Goal: Transaction & Acquisition: Purchase product/service

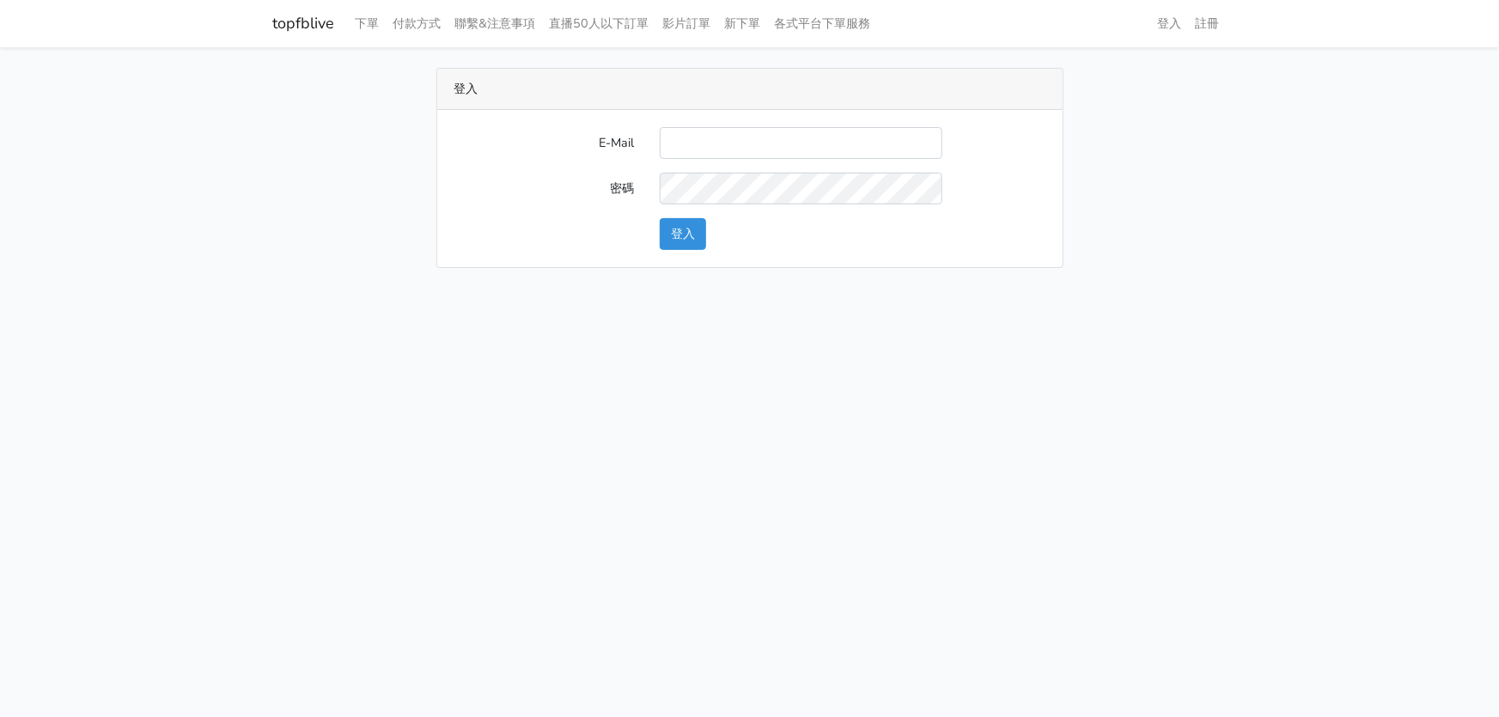
type input "hommyjewelry@gmail.com"
click at [693, 237] on button "登入" at bounding box center [683, 234] width 46 height 32
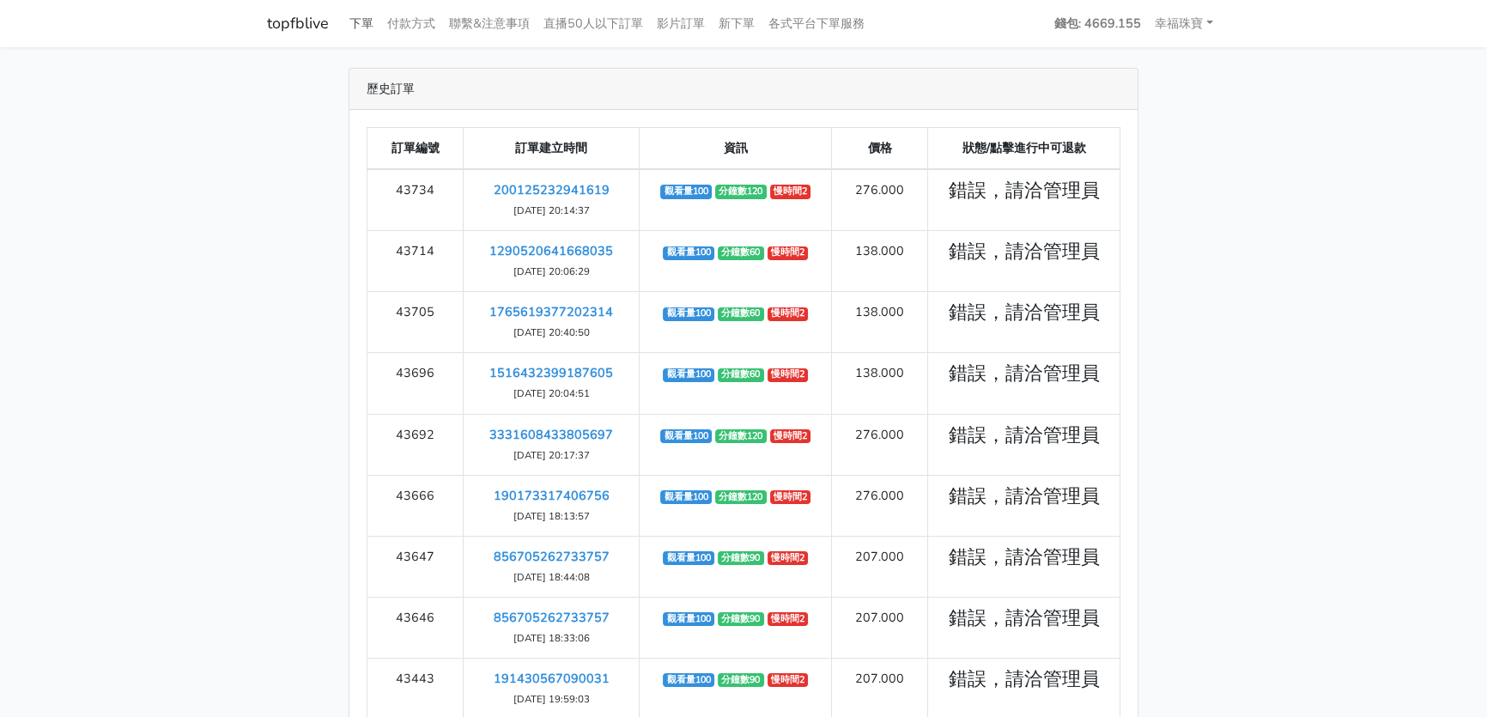
click at [354, 24] on link "下單" at bounding box center [362, 23] width 38 height 33
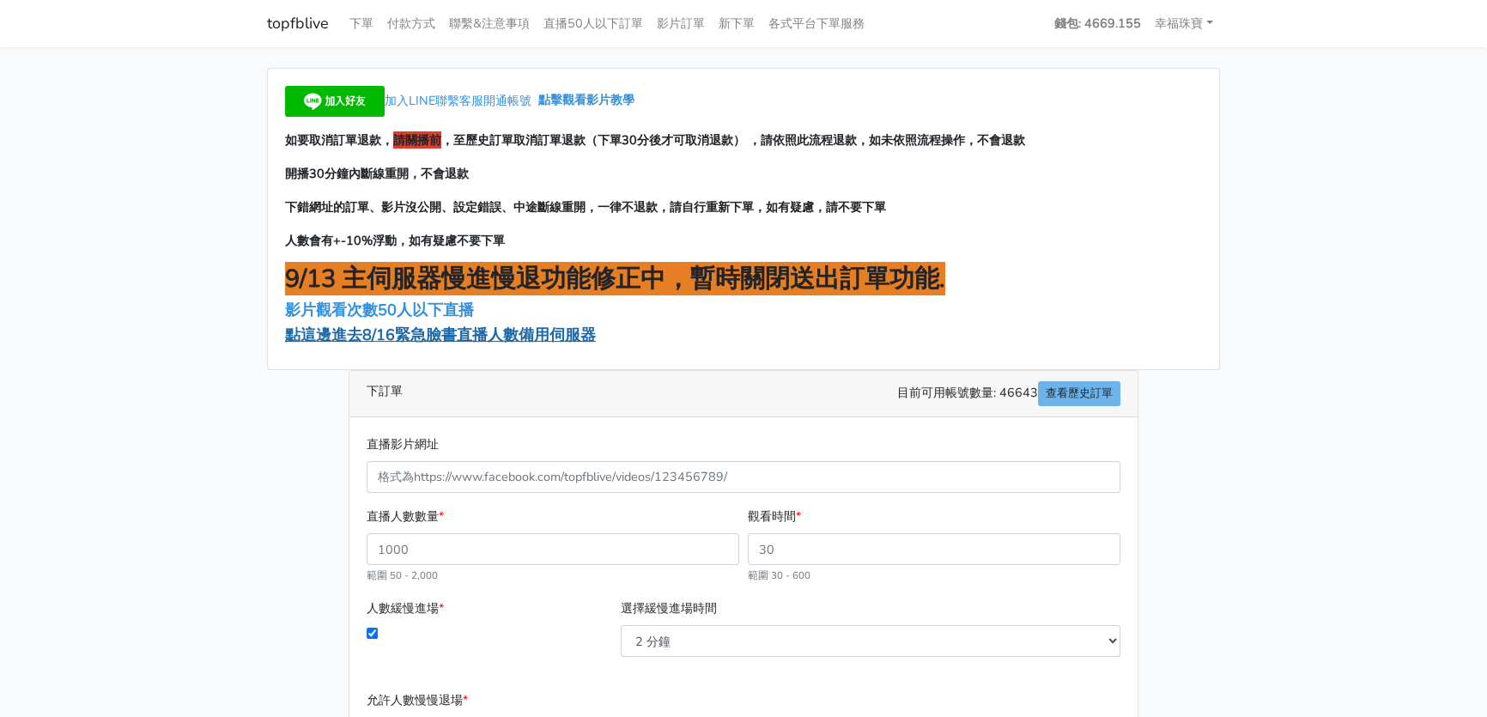
click at [459, 332] on span "點這邊進去8/16緊急臉書直播人數備用伺服器" at bounding box center [440, 335] width 311 height 21
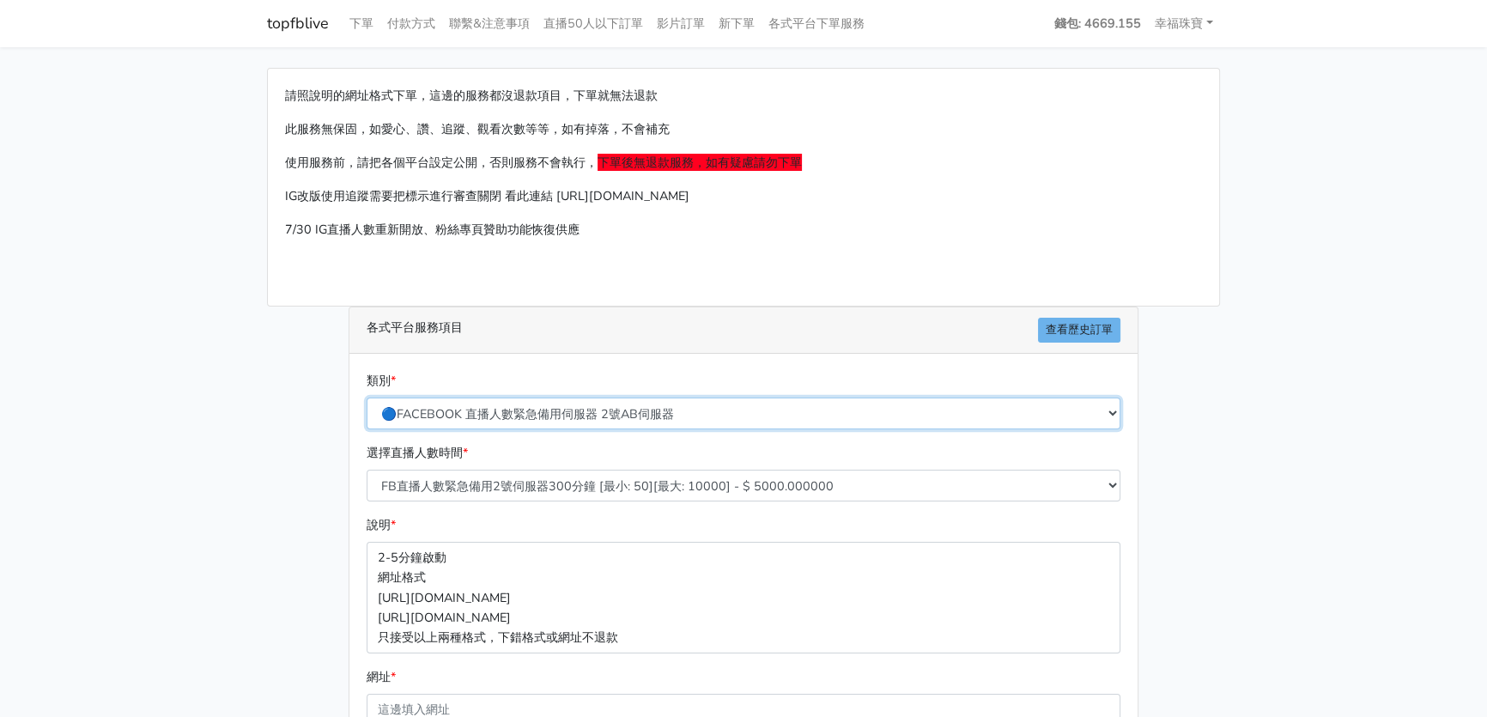
click at [452, 413] on select "🔵FACEBOOK 直播人數緊急備用伺服器 2號AB伺服器 🔵FACEBOOK 網軍專用貼文留言 安全保密 🔵9/30 FACEBOOK 直播人數緩慢進場緩慢…" at bounding box center [744, 414] width 754 height 32
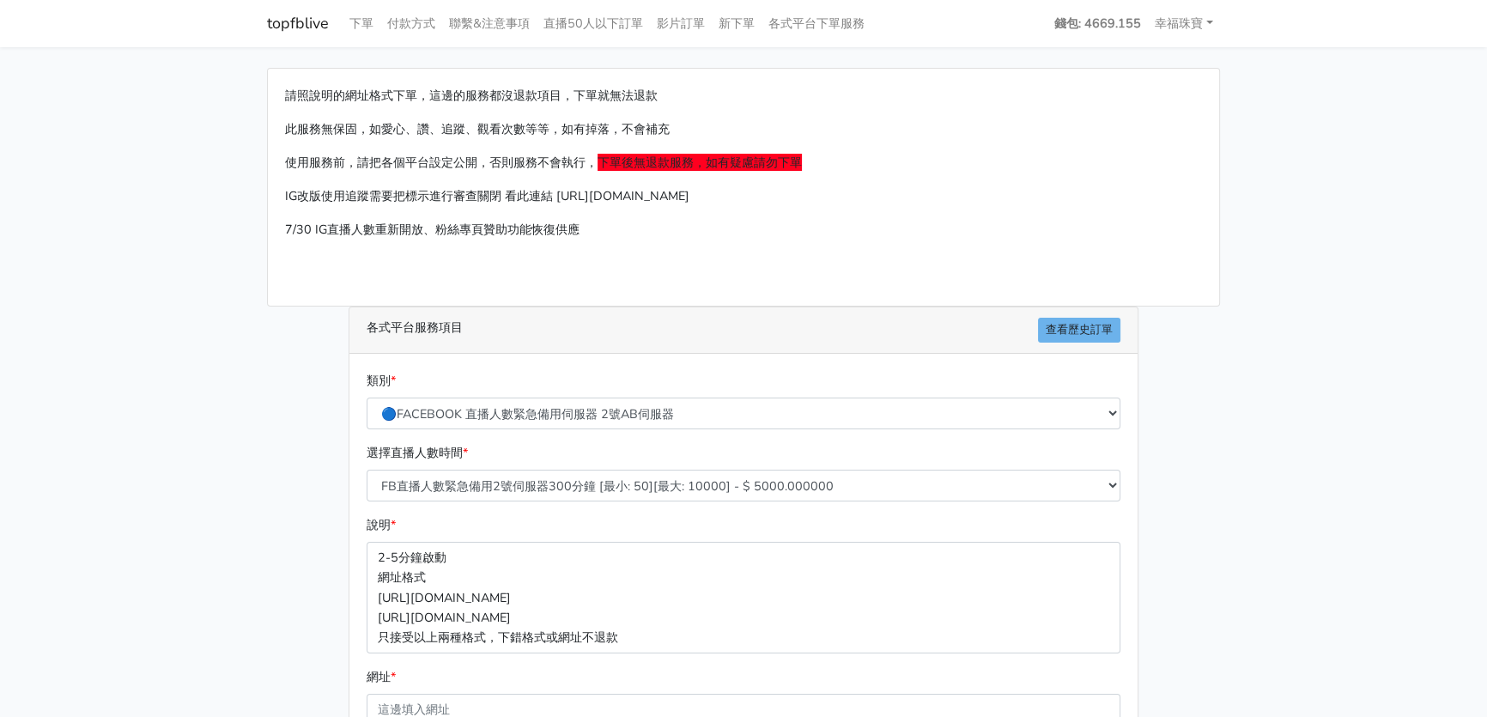
click at [1292, 77] on main "請照說明的網址格式下單，這邊的服務都沒退款項目，下單就無法退款 此服務無保固，如愛心、讚、追蹤、觀看次數等等，如有掉落，不會補充 使用服務前，請把各個平台設定…" at bounding box center [743, 509] width 1487 height 925
click at [860, 486] on select "FB直播人數緊急備用2號伺服器300分鐘 [最小: 50][最大: 10000] - $ 5000.000000 FB直播人數緊急備用2號伺服器60分鐘 [最…" at bounding box center [744, 486] width 754 height 32
select select "575"
click at [367, 470] on select "FB直播人數緊急備用2號伺服器300分鐘 [最小: 50][最大: 10000] - $ 5000.000000 FB直播人數緊急備用2號伺服器60分鐘 [最…" at bounding box center [744, 486] width 754 height 32
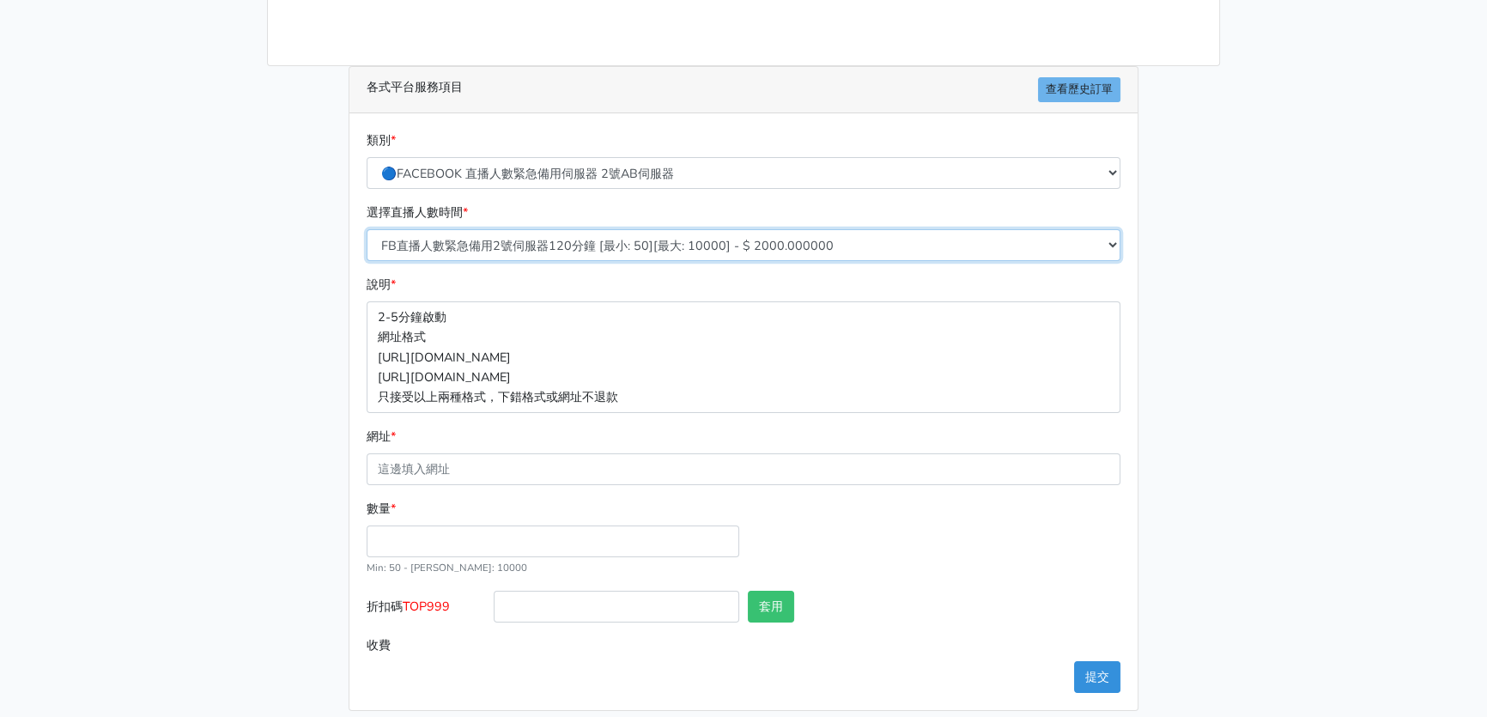
scroll to position [253, 0]
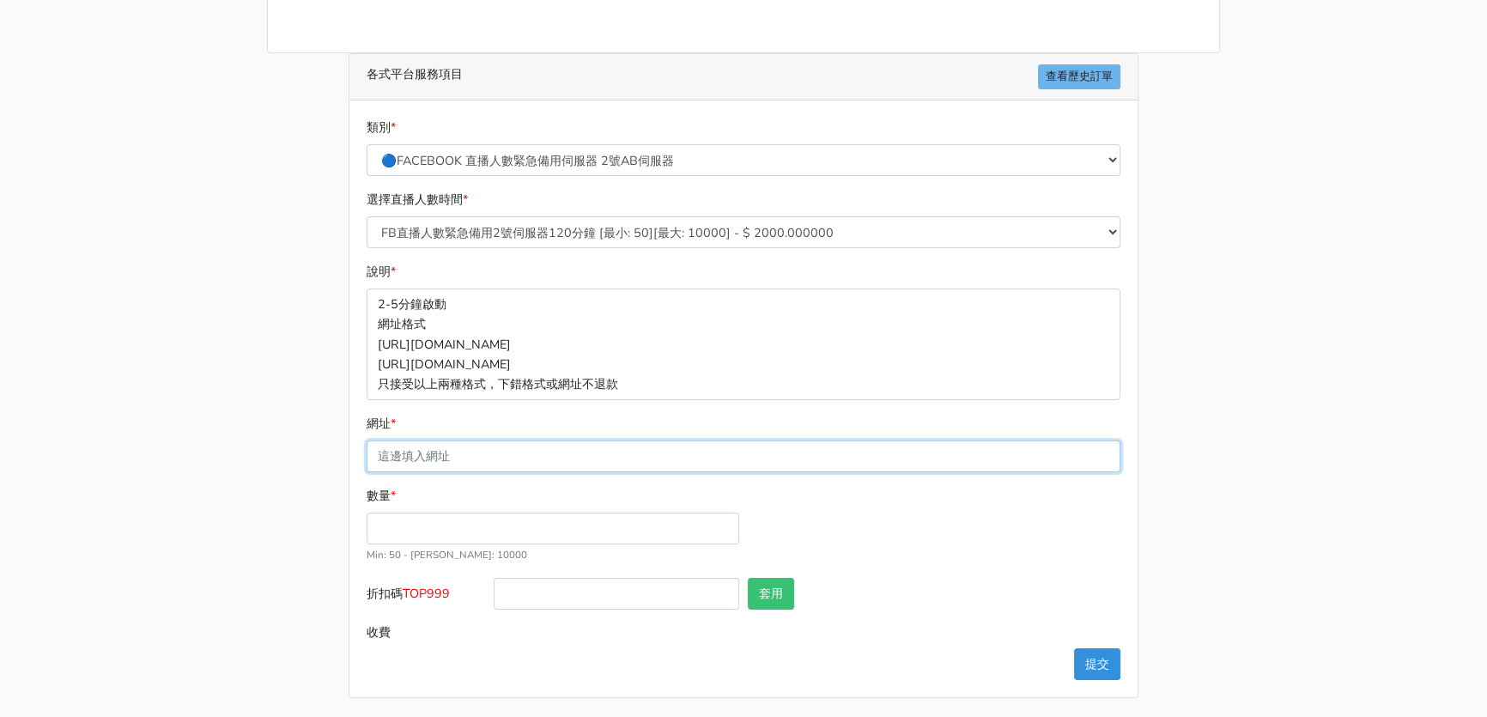
drag, startPoint x: 458, startPoint y: 464, endPoint x: 507, endPoint y: 447, distance: 51.9
click at [458, 464] on input "網址 *" at bounding box center [744, 457] width 754 height 32
paste input "[URL][DOMAIN_NAME]"
type input "[URL][DOMAIN_NAME]"
click at [469, 528] on input "數量 *" at bounding box center [553, 529] width 373 height 32
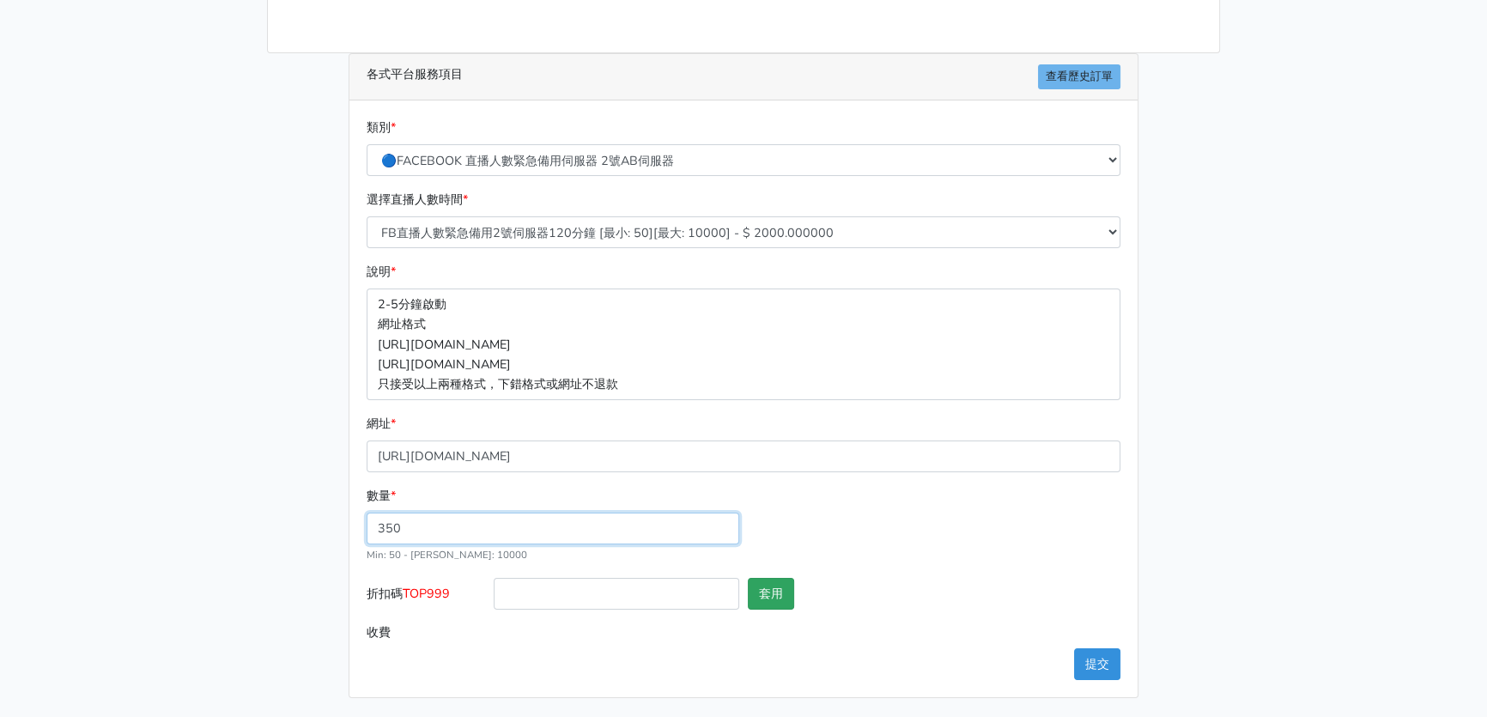
type input "350"
type input "700.000"
click at [769, 591] on button "套用" at bounding box center [771, 594] width 46 height 32
drag, startPoint x: 615, startPoint y: 588, endPoint x: 606, endPoint y: 591, distance: 9.0
click at [615, 588] on input "折扣碼 TOP999" at bounding box center [617, 594] width 246 height 32
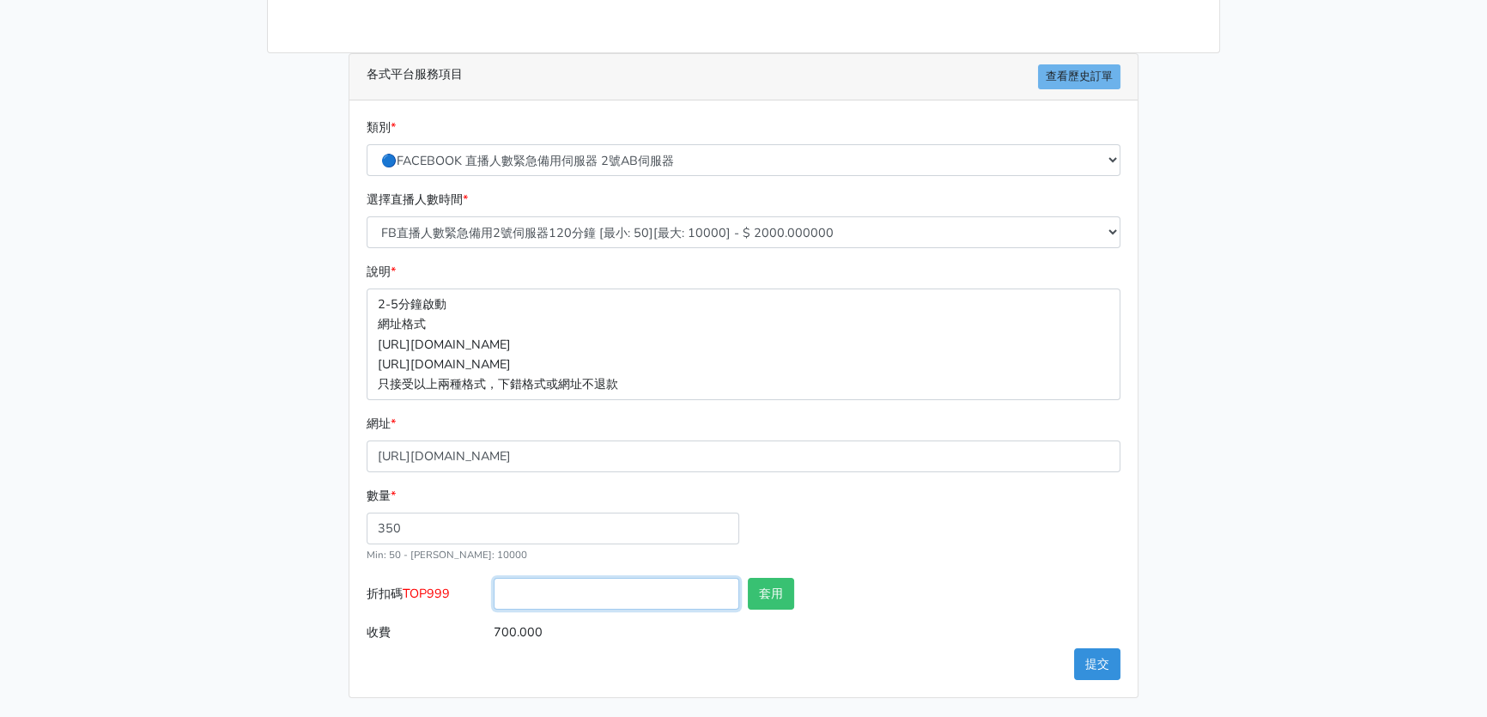
type input "TOP999"
click at [1103, 657] on button "提交" at bounding box center [1097, 664] width 46 height 32
